Goal: Task Accomplishment & Management: Manage account settings

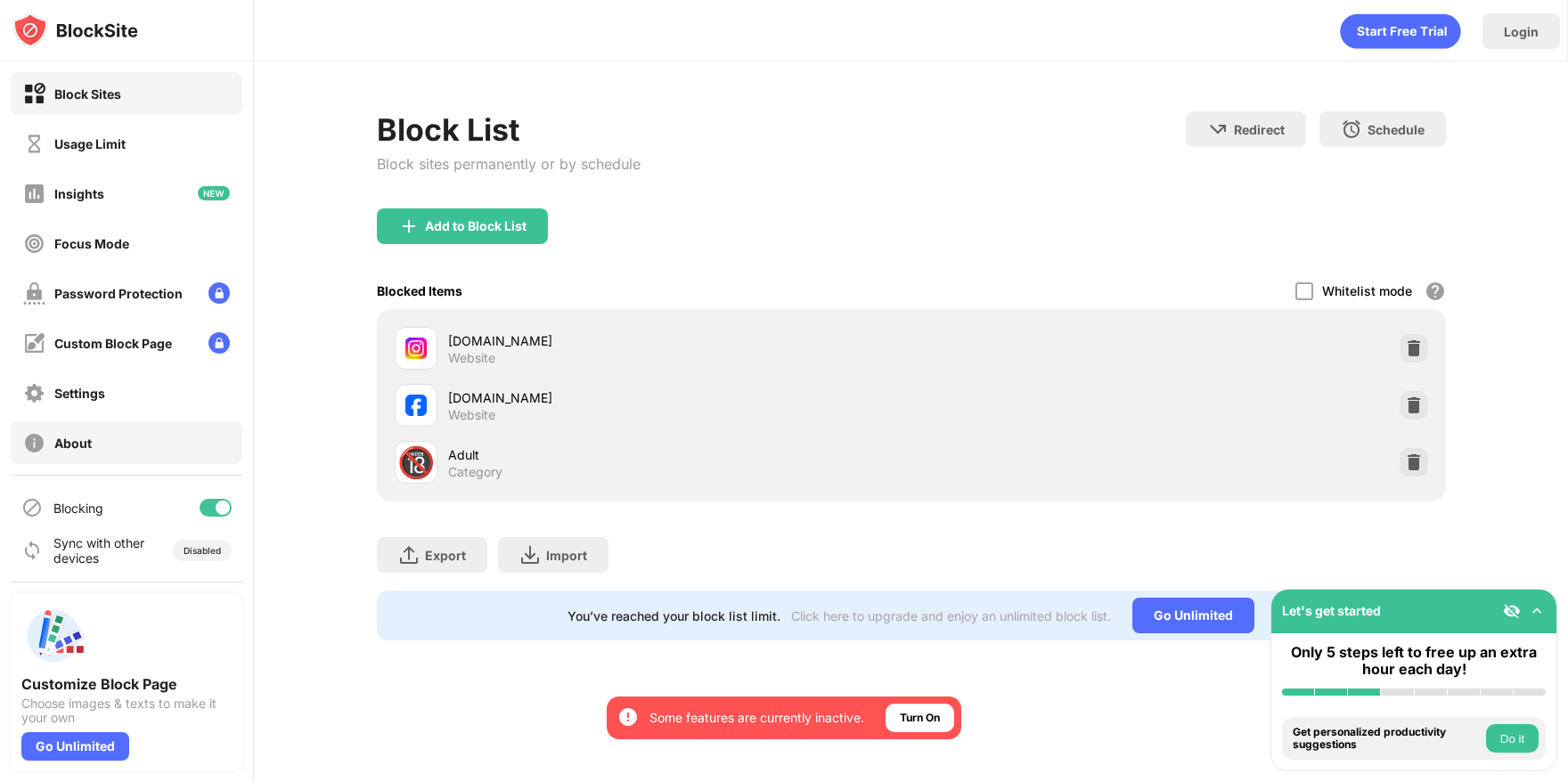
click at [199, 509] on div at bounding box center [215, 507] width 32 height 18
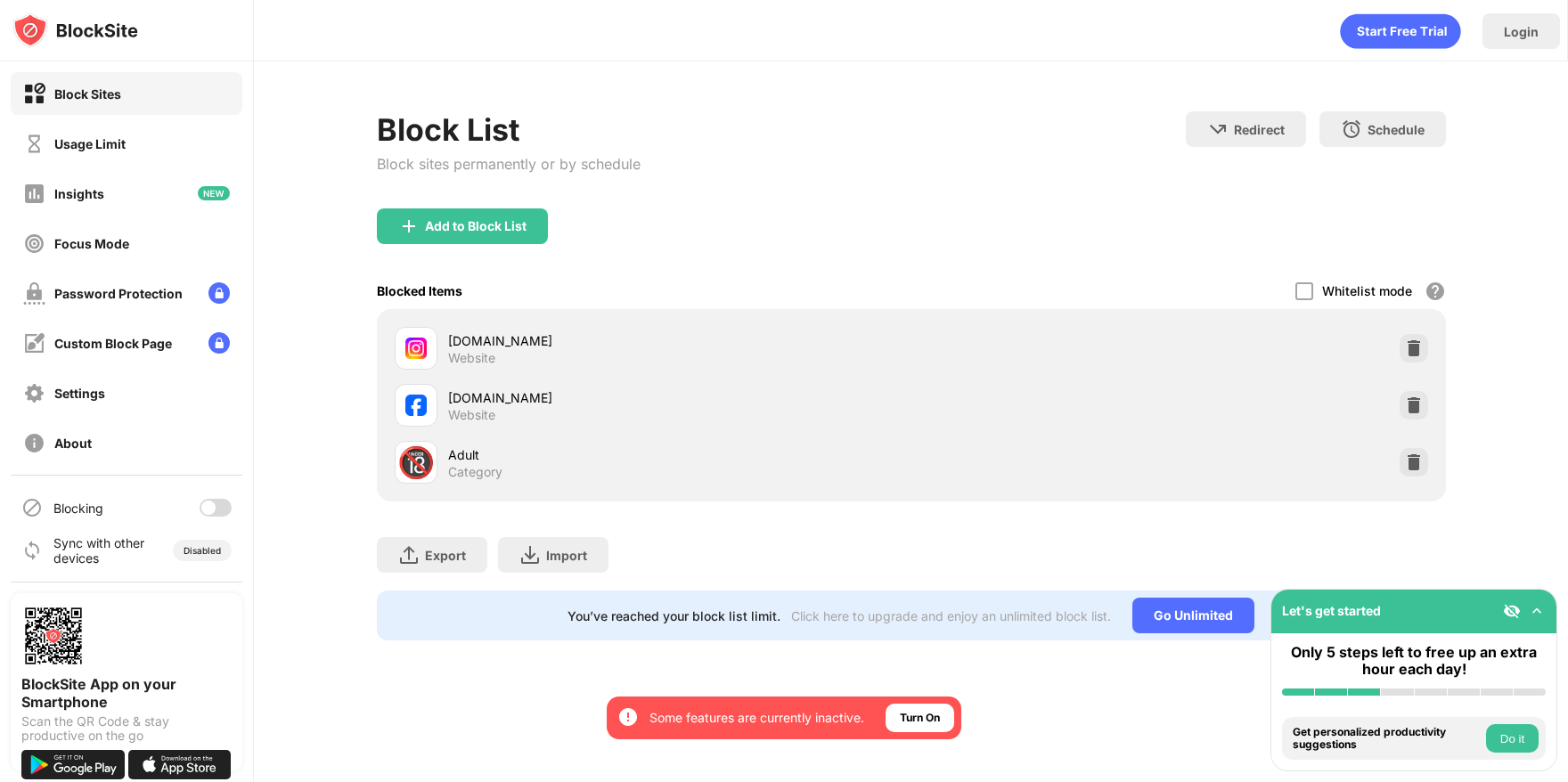
click at [201, 505] on div at bounding box center [208, 507] width 14 height 14
